Goal: Information Seeking & Learning: Learn about a topic

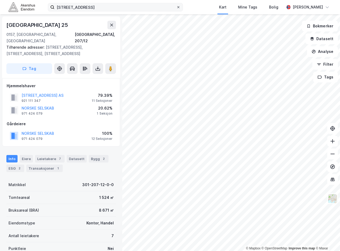
click at [180, 7] on icon at bounding box center [178, 7] width 3 height 3
click at [176, 7] on input "[STREET_ADDRESS]" at bounding box center [115, 7] width 122 height 8
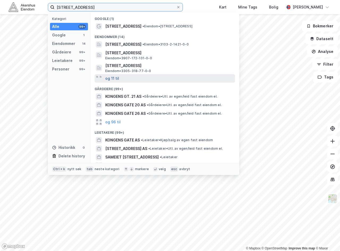
type input "[STREET_ADDRESS]"
click at [113, 79] on button "og 11 til" at bounding box center [112, 78] width 14 height 6
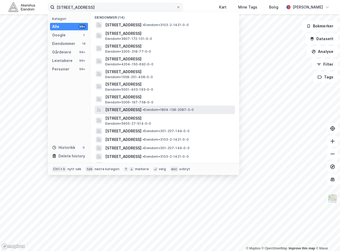
scroll to position [35, 0]
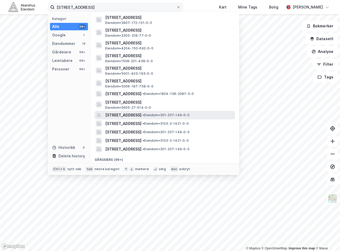
click at [131, 116] on span "[STREET_ADDRESS]" at bounding box center [123, 115] width 36 height 6
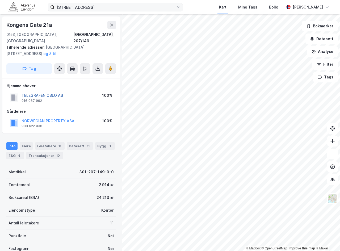
click at [0, 0] on button "TELEGRAFEN OSLO AS" at bounding box center [0, 0] width 0 height 0
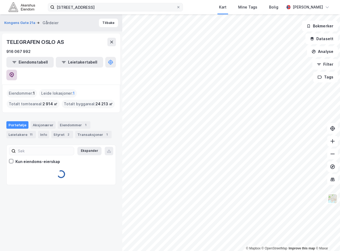
click at [14, 72] on icon at bounding box center [11, 74] width 5 height 5
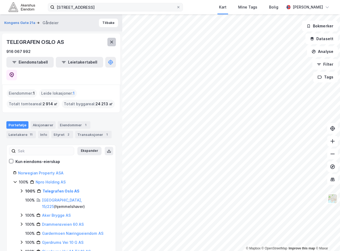
click at [114, 41] on button at bounding box center [111, 42] width 9 height 9
